Goal: Obtain resource: Obtain resource

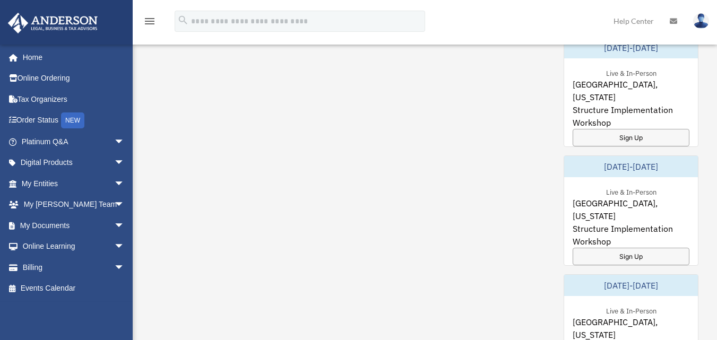
scroll to position [750, 0]
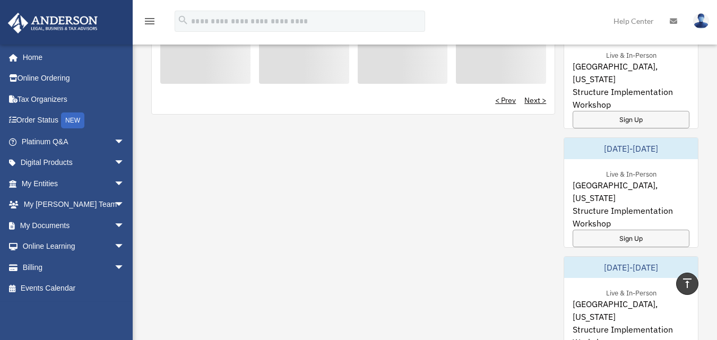
scroll to position [676, 0]
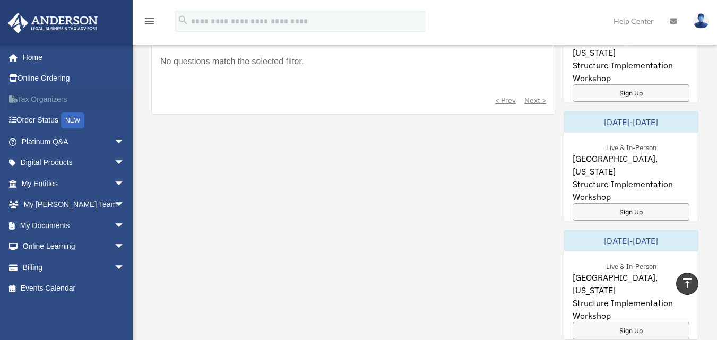
click at [59, 99] on link "Tax Organizers" at bounding box center [73, 99] width 133 height 21
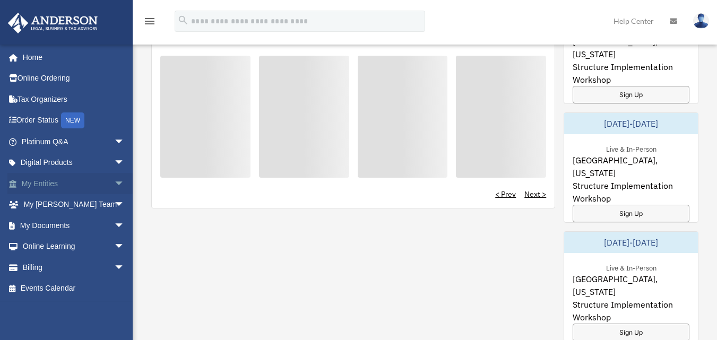
scroll to position [676, 0]
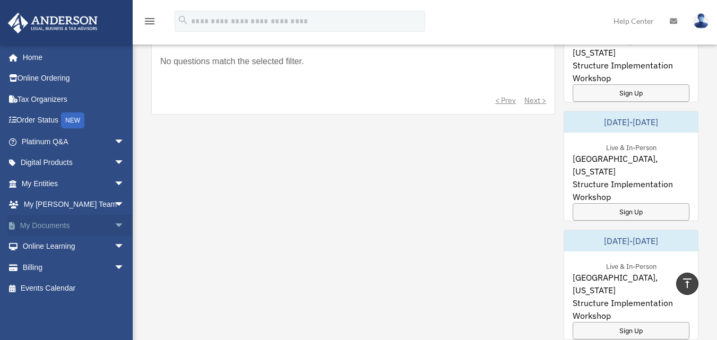
click at [114, 225] on span "arrow_drop_down" at bounding box center [124, 226] width 21 height 22
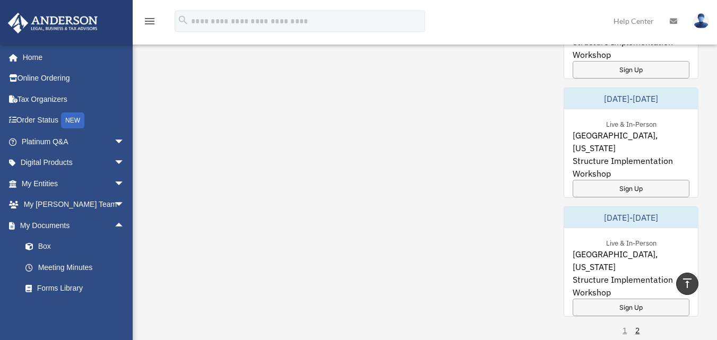
scroll to position [838, 0]
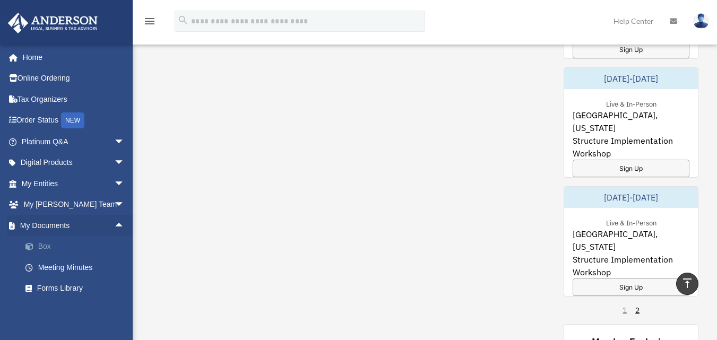
click at [56, 249] on link "Box" at bounding box center [78, 246] width 126 height 21
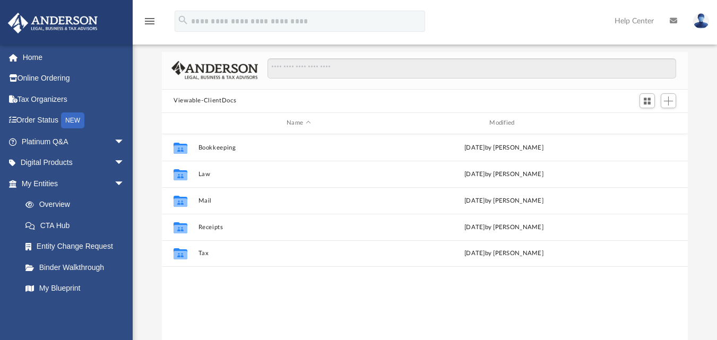
scroll to position [66, 0]
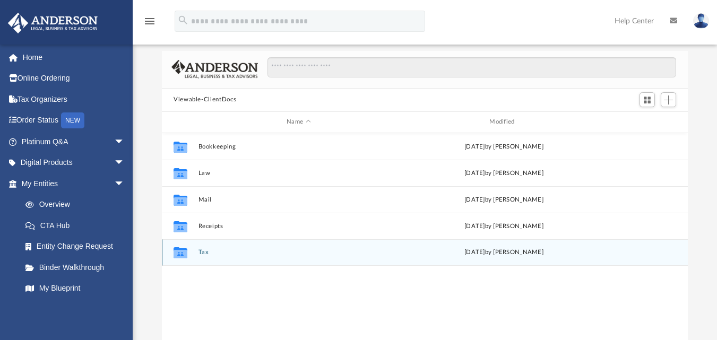
click at [193, 254] on div "Collaborated Folder" at bounding box center [180, 252] width 27 height 17
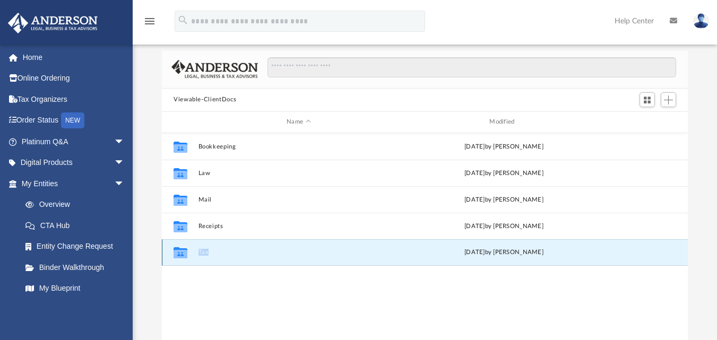
click at [193, 254] on div "Collaborated Folder" at bounding box center [180, 252] width 27 height 17
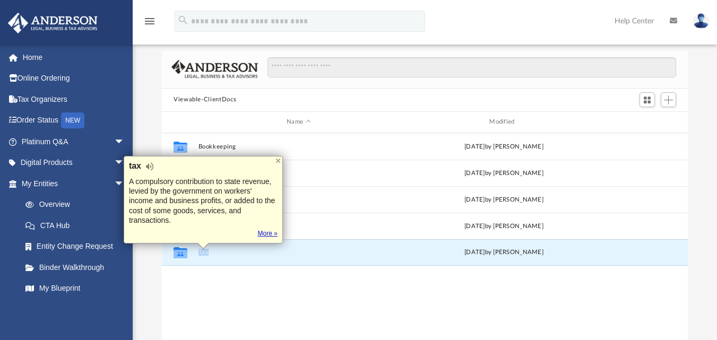
click at [269, 231] on link "More »" at bounding box center [268, 234] width 20 height 8
click at [281, 268] on div "Collaborated Folder Bookkeeping Thu Aug 7 2025 by Charles Rogler Collaborated F…" at bounding box center [425, 243] width 526 height 220
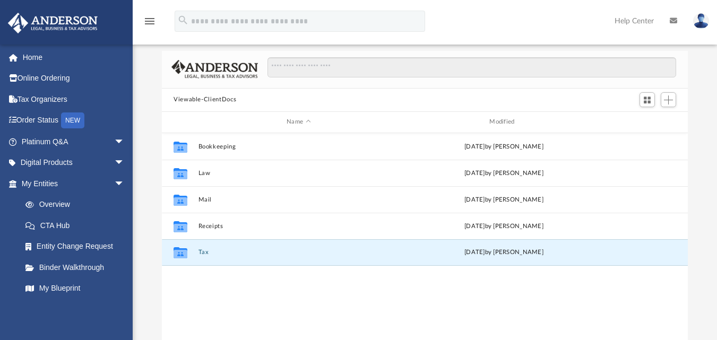
click at [261, 285] on div "Collaborated Folder Bookkeeping Thu Aug 7 2025 by Charles Rogler Collaborated F…" at bounding box center [425, 243] width 526 height 220
click at [205, 253] on button "Tax" at bounding box center [298, 252] width 201 height 7
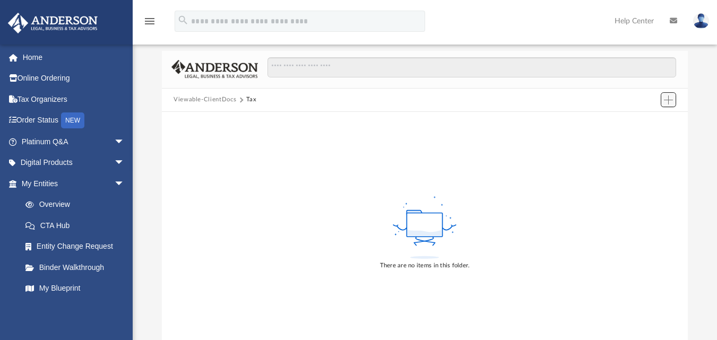
click at [669, 99] on span "Add" at bounding box center [668, 100] width 9 height 9
click at [643, 120] on li "Upload" at bounding box center [653, 121] width 34 height 11
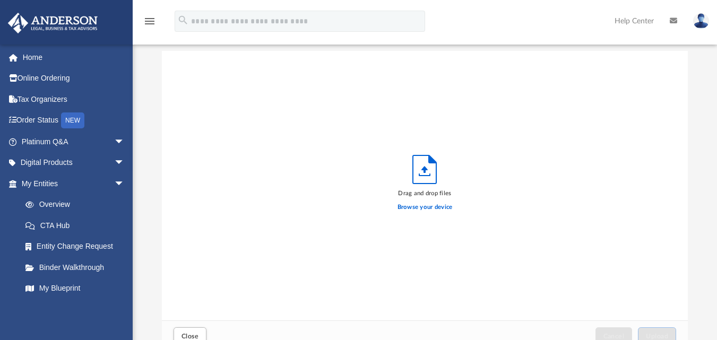
scroll to position [261, 518]
click at [418, 206] on label "Browse your device" at bounding box center [424, 208] width 55 height 10
click at [0, 0] on input "Browse your device" at bounding box center [0, 0] width 0 height 0
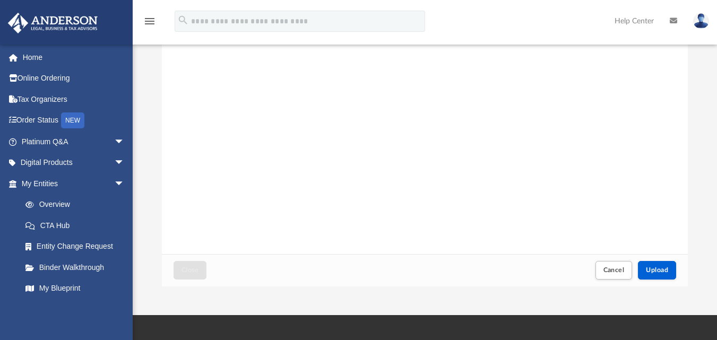
scroll to position [136, 0]
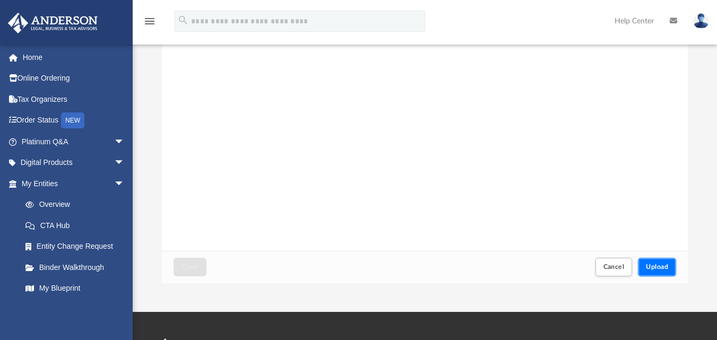
click at [656, 267] on span "Upload" at bounding box center [657, 267] width 22 height 6
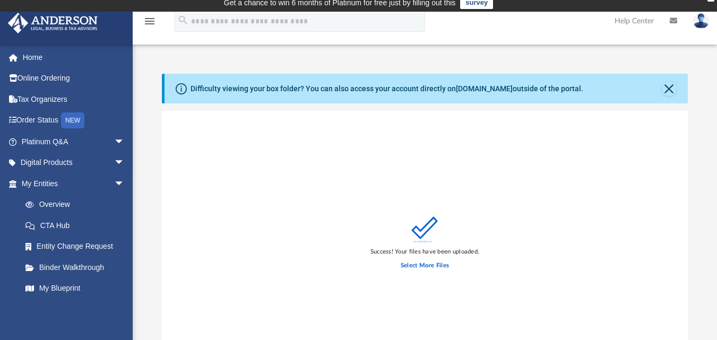
scroll to position [0, 0]
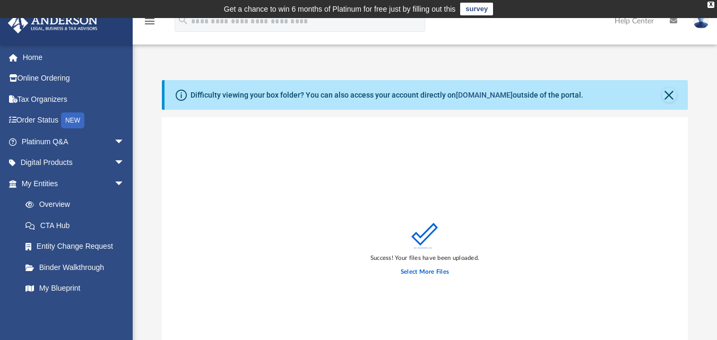
click at [467, 97] on link "[DOMAIN_NAME]" at bounding box center [484, 95] width 57 height 8
click at [669, 94] on button "Close" at bounding box center [669, 95] width 15 height 15
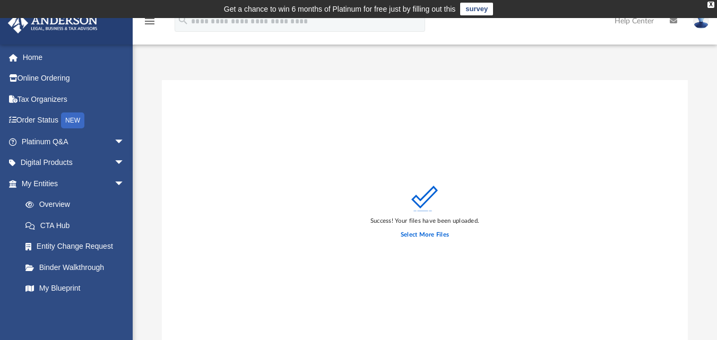
click at [152, 23] on icon "menu" at bounding box center [149, 21] width 13 height 13
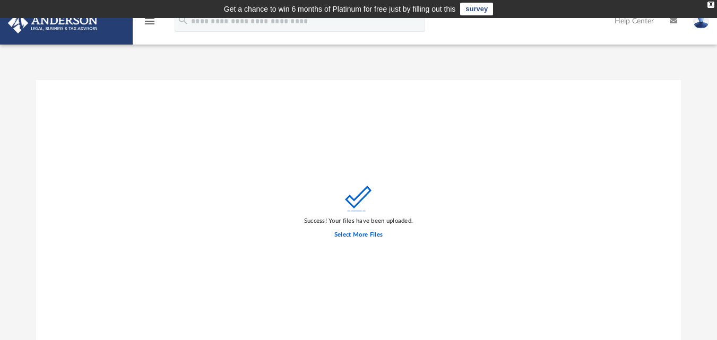
scroll to position [261, 637]
click at [152, 23] on icon "menu" at bounding box center [149, 21] width 13 height 13
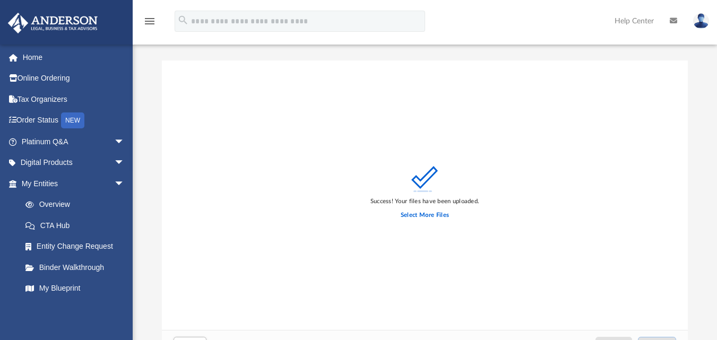
scroll to position [9, 0]
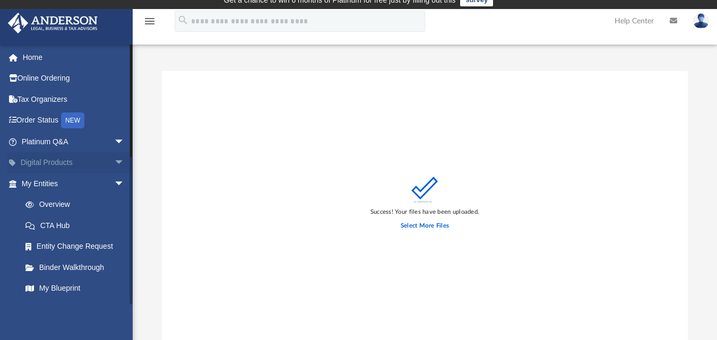
click at [114, 161] on span "arrow_drop_down" at bounding box center [124, 163] width 21 height 22
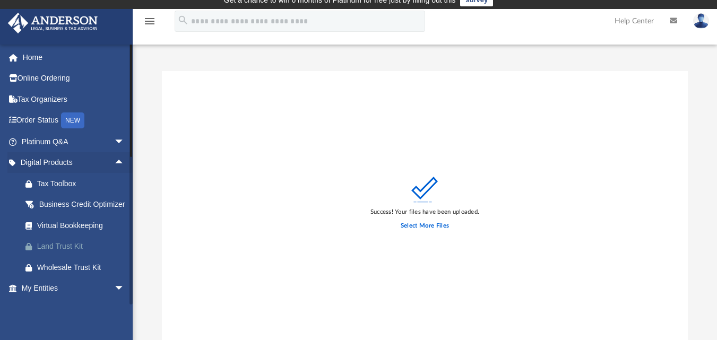
click at [68, 253] on div "Land Trust Kit" at bounding box center [82, 246] width 90 height 13
click at [114, 299] on span "arrow_drop_down" at bounding box center [124, 289] width 21 height 22
click at [114, 299] on span "arrow_drop_up" at bounding box center [124, 289] width 21 height 22
click at [114, 160] on span "arrow_drop_up" at bounding box center [124, 163] width 21 height 22
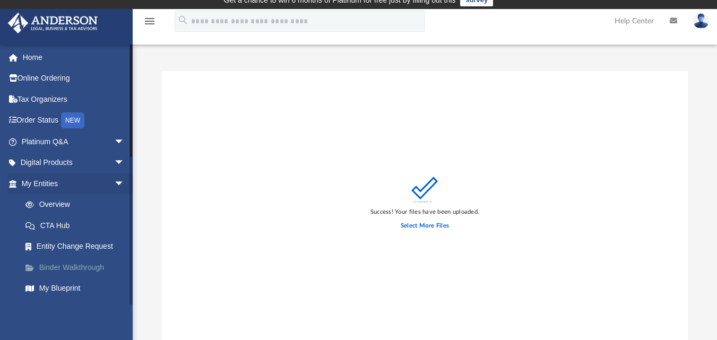
click at [66, 271] on link "Binder Walkthrough" at bounding box center [78, 267] width 126 height 21
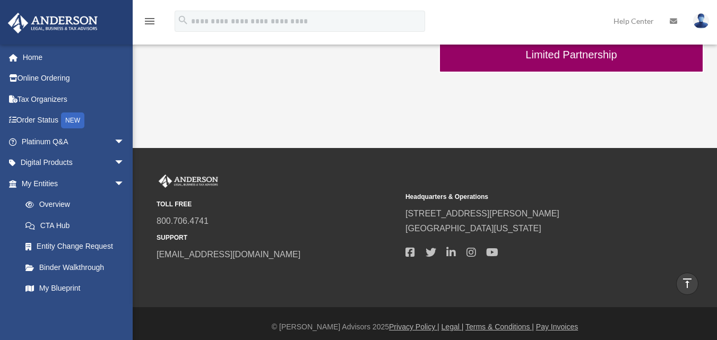
scroll to position [477, 0]
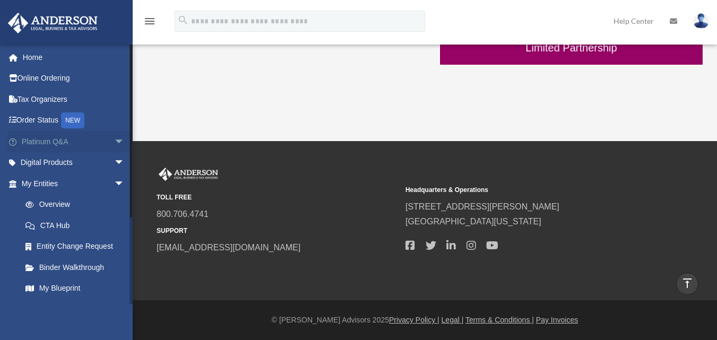
click at [114, 143] on span "arrow_drop_down" at bounding box center [124, 142] width 21 height 22
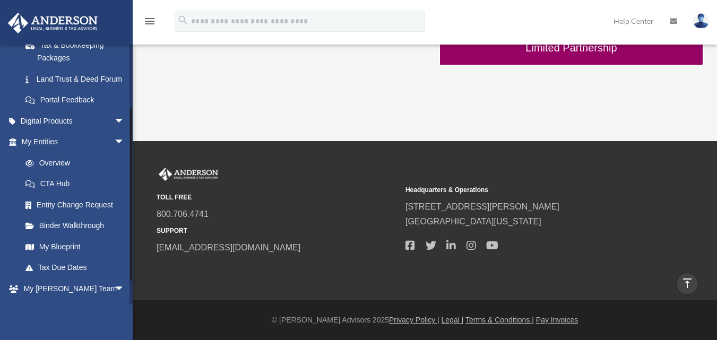
scroll to position [250, 0]
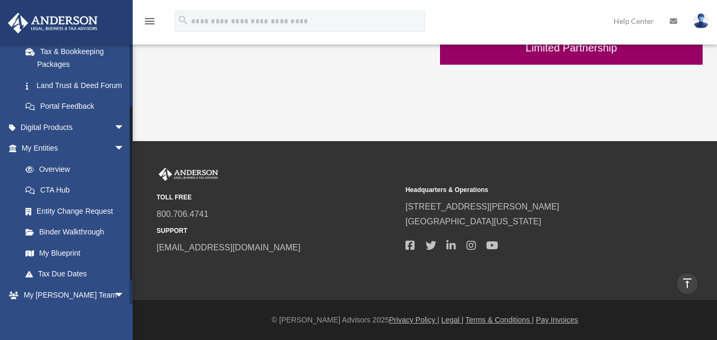
drag, startPoint x: 131, startPoint y: 153, endPoint x: 137, endPoint y: 215, distance: 62.4
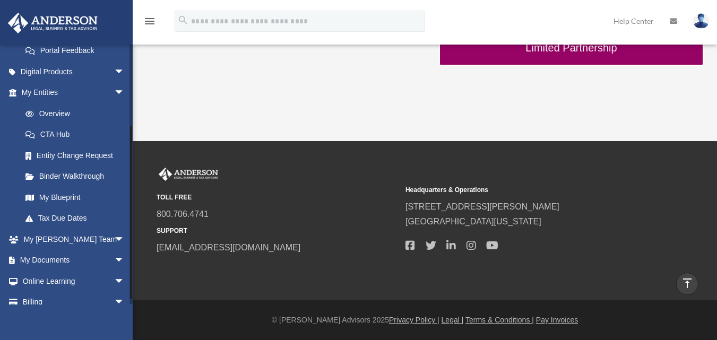
scroll to position [350, 0]
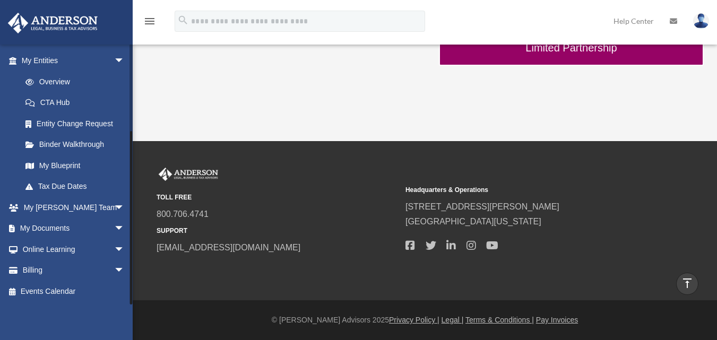
drag, startPoint x: 131, startPoint y: 209, endPoint x: 133, endPoint y: 250, distance: 41.4
click at [114, 227] on span "arrow_drop_down" at bounding box center [124, 229] width 21 height 22
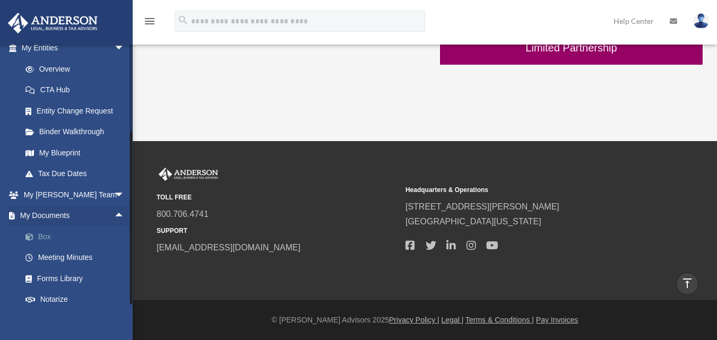
click at [45, 247] on link "Box" at bounding box center [78, 236] width 126 height 21
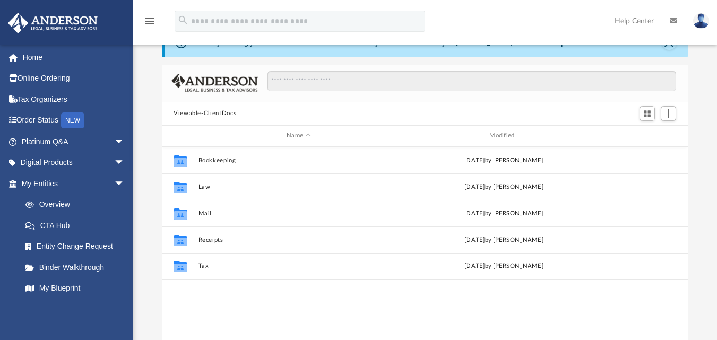
scroll to position [50, 0]
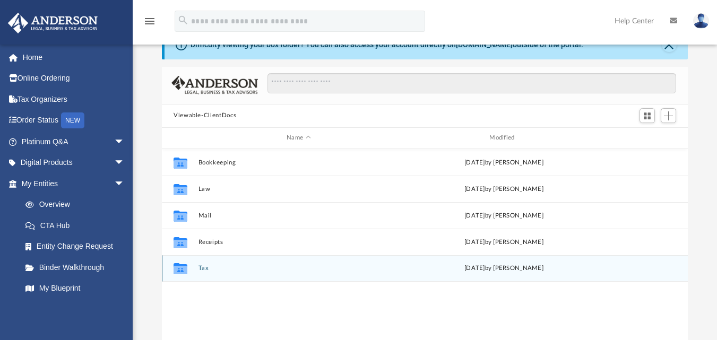
click at [203, 268] on button "Tax" at bounding box center [298, 268] width 201 height 7
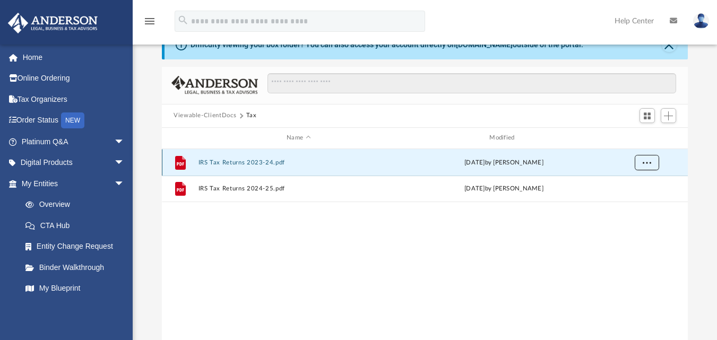
click at [646, 163] on span "More options" at bounding box center [647, 162] width 8 height 6
click at [628, 184] on li "Preview" at bounding box center [637, 184] width 31 height 11
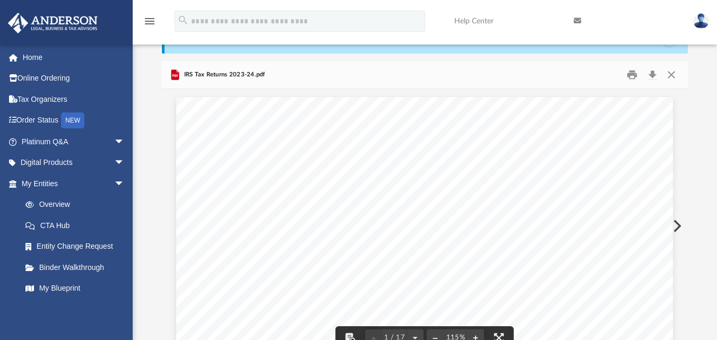
scroll to position [54, 0]
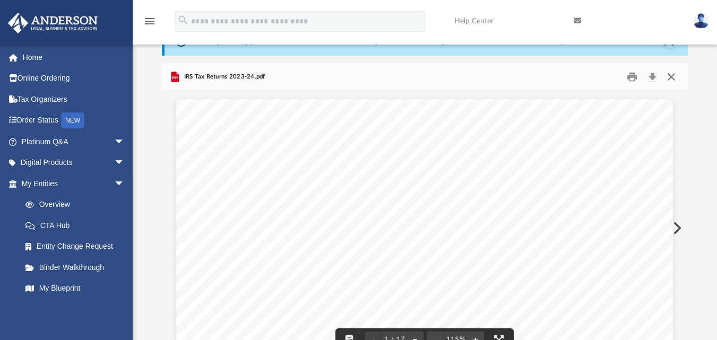
click at [671, 75] on button "Close" at bounding box center [671, 76] width 19 height 16
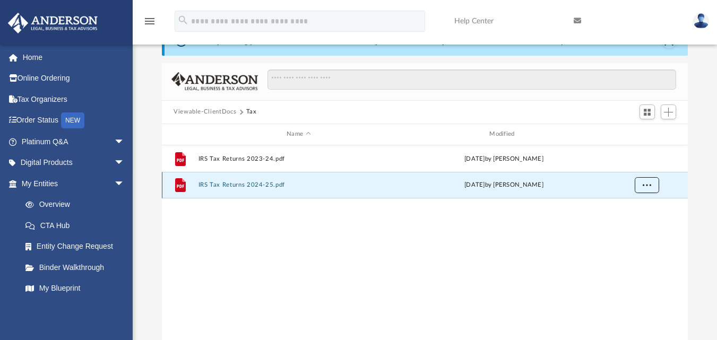
click at [649, 184] on span "More options" at bounding box center [647, 184] width 8 height 6
click at [630, 206] on li "Preview" at bounding box center [637, 206] width 31 height 11
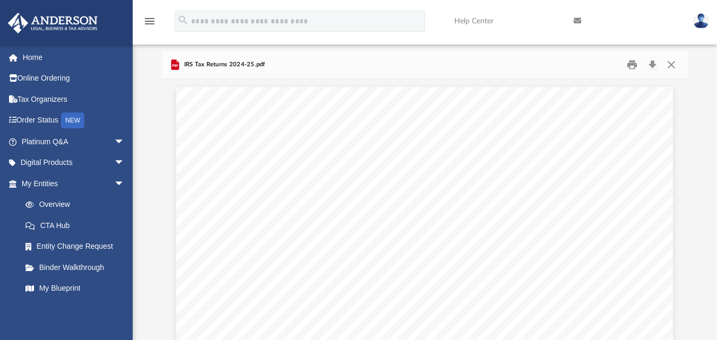
scroll to position [65, 0]
click at [671, 61] on button "Close" at bounding box center [671, 65] width 19 height 16
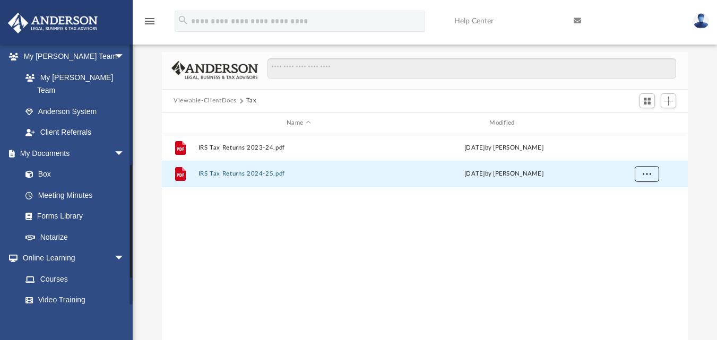
scroll to position [272, 0]
drag, startPoint x: 132, startPoint y: 132, endPoint x: 133, endPoint y: 253, distance: 121.0
click at [133, 253] on div "App [EMAIL_ADDRESS][PERSON_NAME][DOMAIN_NAME] Sign Out [EMAIL_ADDRESS][PERSON_N…" at bounding box center [358, 167] width 717 height 372
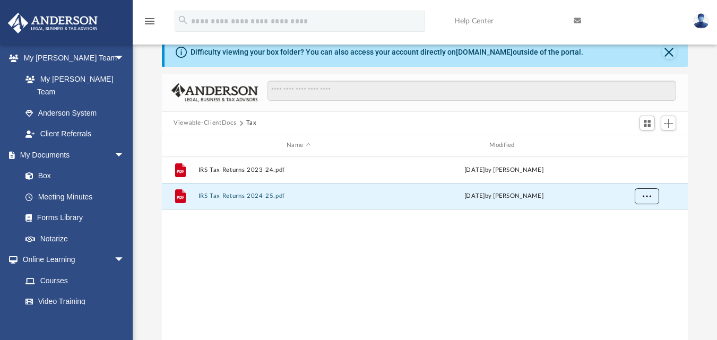
scroll to position [16, 0]
